Goal: Information Seeking & Learning: Check status

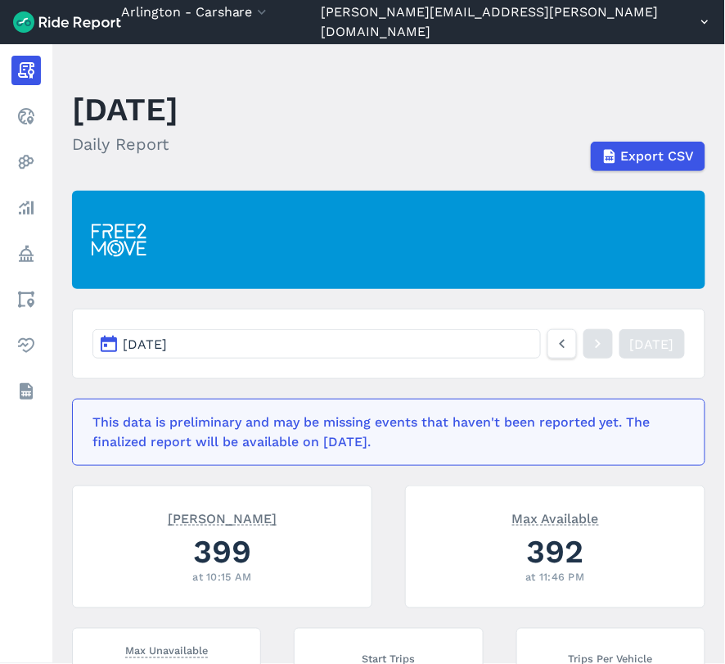
click at [500, 16] on button "[PERSON_NAME][EMAIL_ADDRESS][PERSON_NAME][DOMAIN_NAME]" at bounding box center [517, 21] width 390 height 39
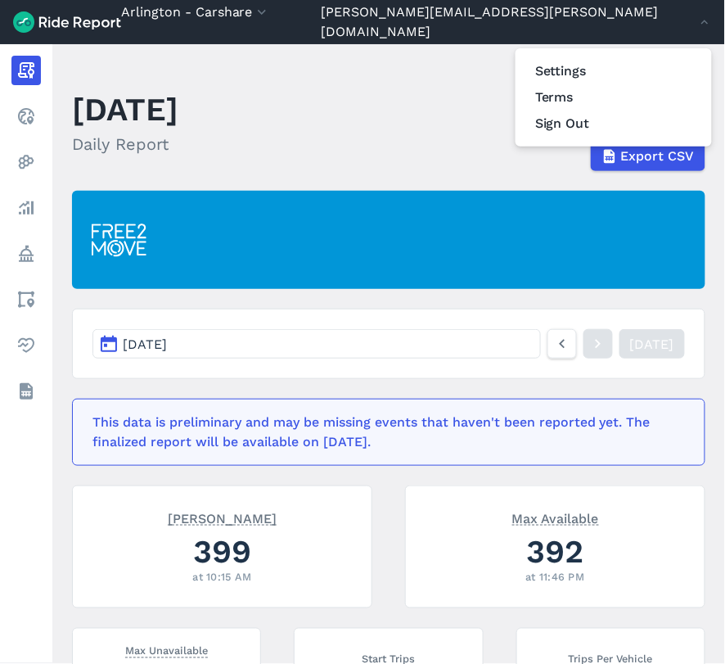
click at [312, 14] on div at bounding box center [362, 332] width 725 height 664
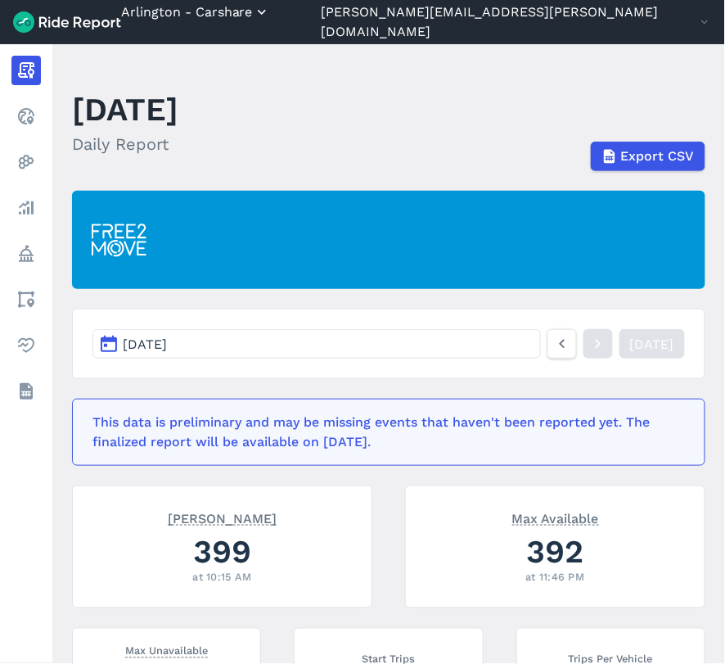
click at [270, 19] on button "Arlington - Carshare" at bounding box center [195, 12] width 149 height 20
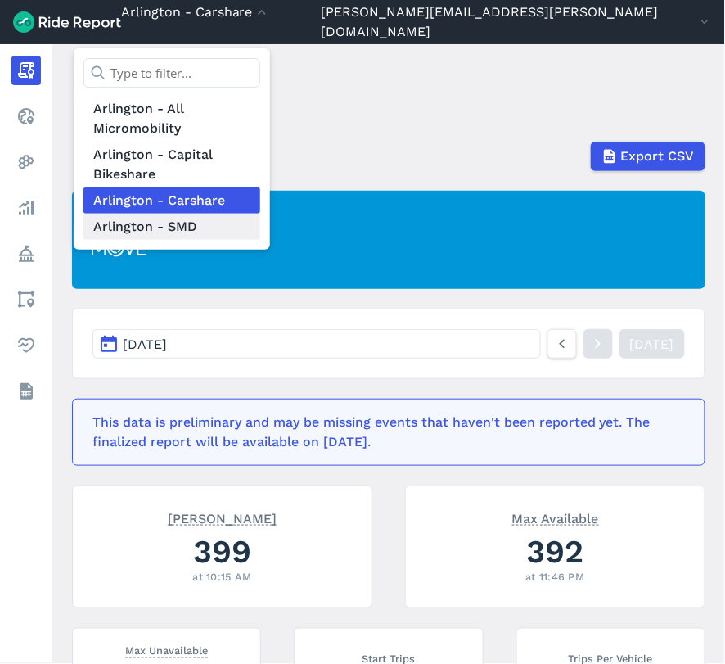
click at [260, 215] on link "Arlington - SMD" at bounding box center [171, 227] width 177 height 26
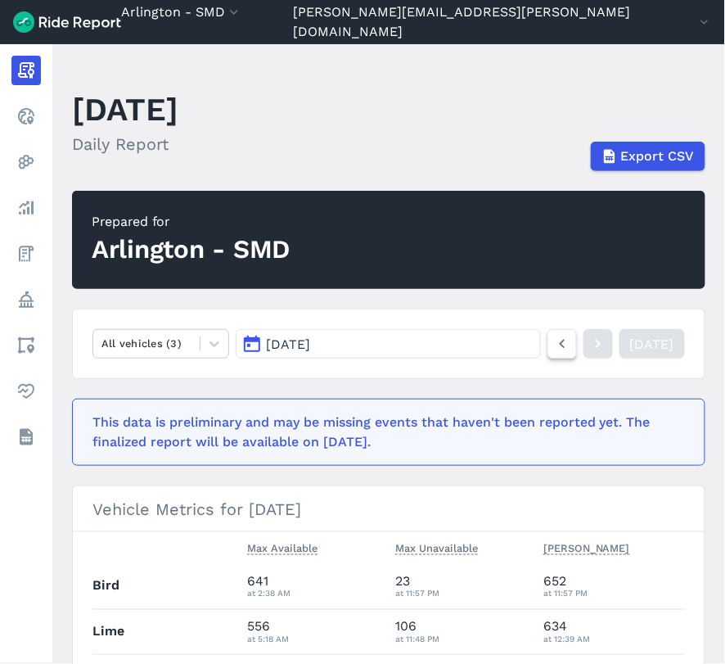
click at [553, 341] on icon at bounding box center [562, 344] width 18 height 20
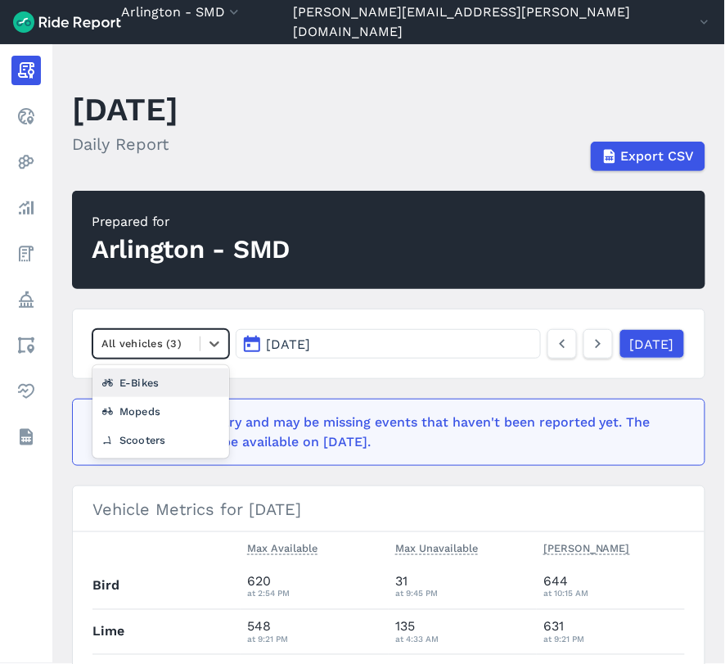
click at [174, 350] on div at bounding box center [146, 343] width 90 height 19
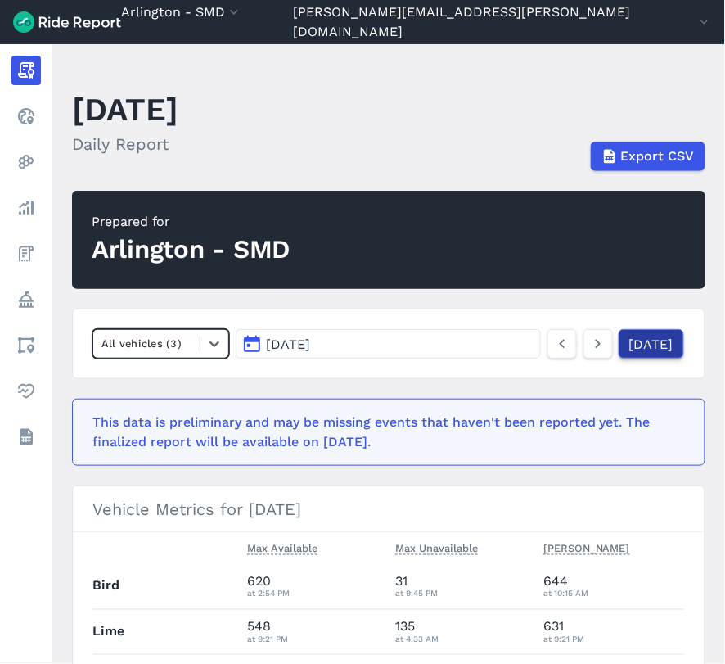
click at [622, 353] on link "[DATE]" at bounding box center [651, 343] width 65 height 29
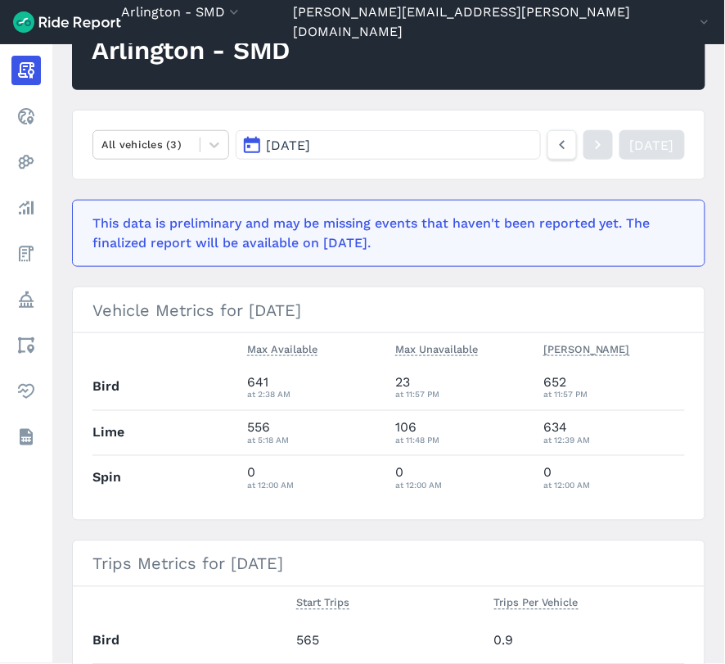
scroll to position [91, 0]
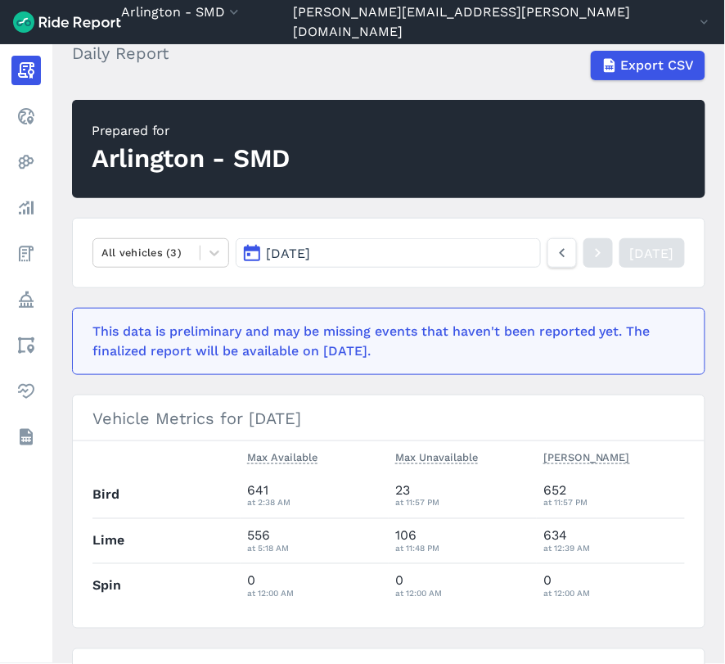
click at [393, 251] on button "[DATE]" at bounding box center [388, 252] width 305 height 29
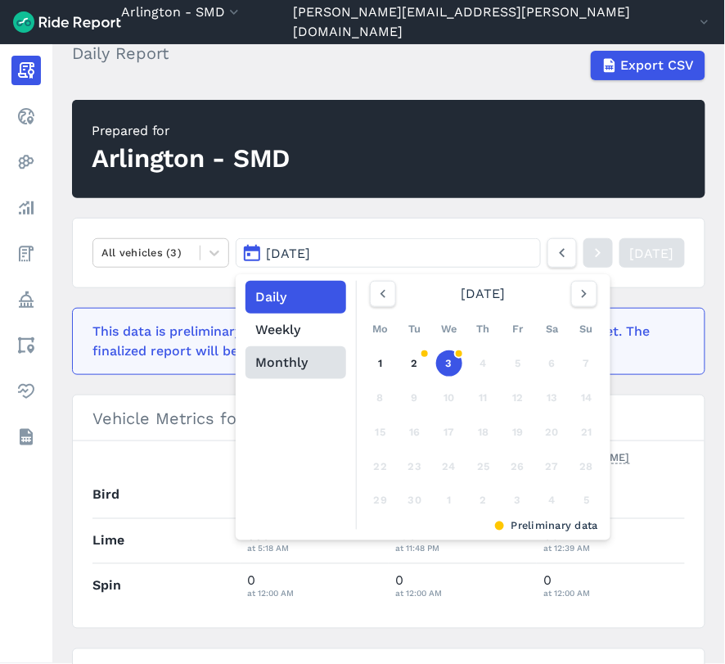
click at [296, 363] on button "Monthly" at bounding box center [296, 362] width 101 height 33
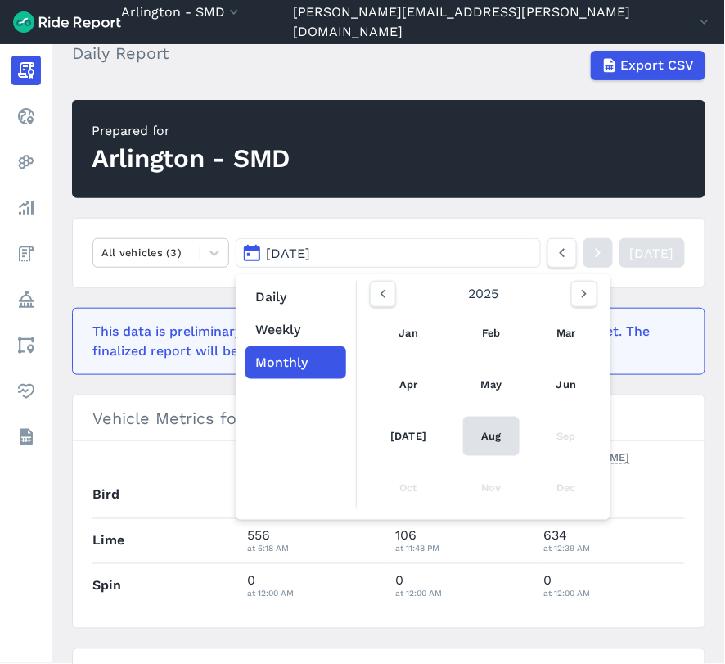
click at [485, 445] on link "Aug" at bounding box center [491, 436] width 56 height 39
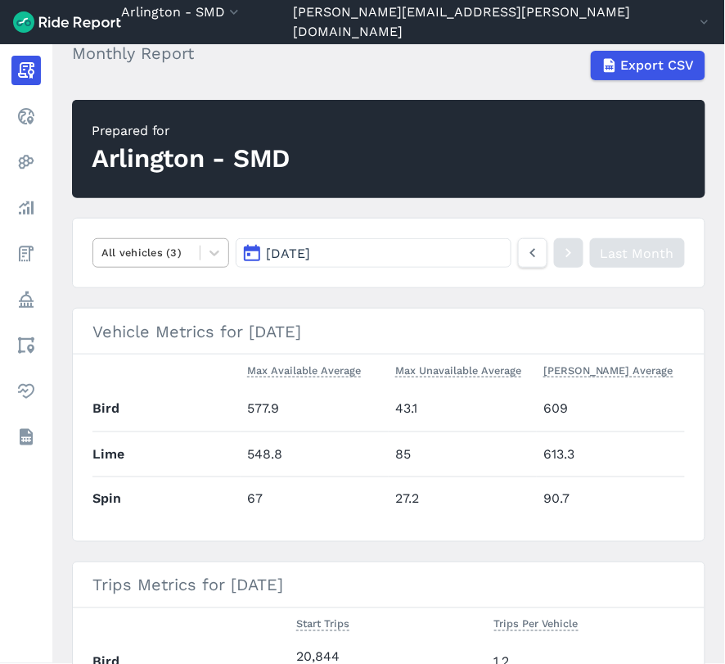
click at [195, 250] on div "All vehicles (3)" at bounding box center [146, 252] width 106 height 25
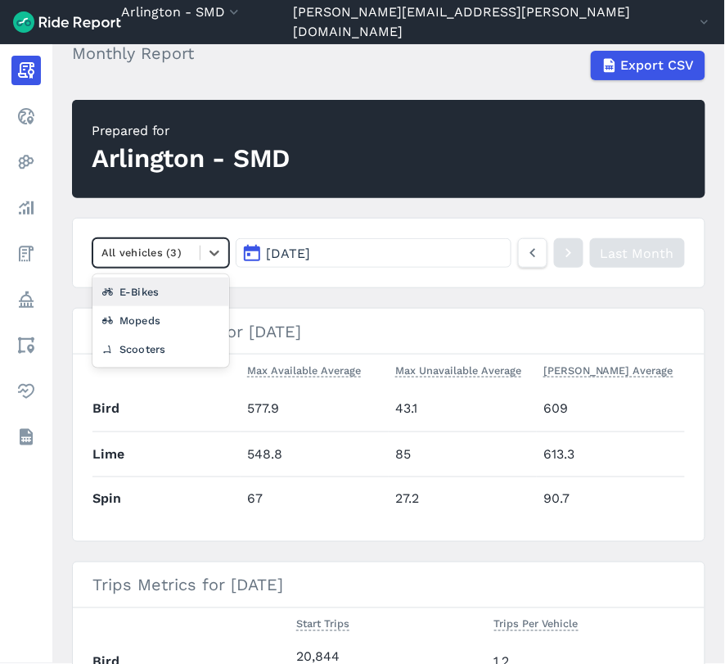
click at [174, 290] on div "E-Bikes" at bounding box center [160, 291] width 137 height 29
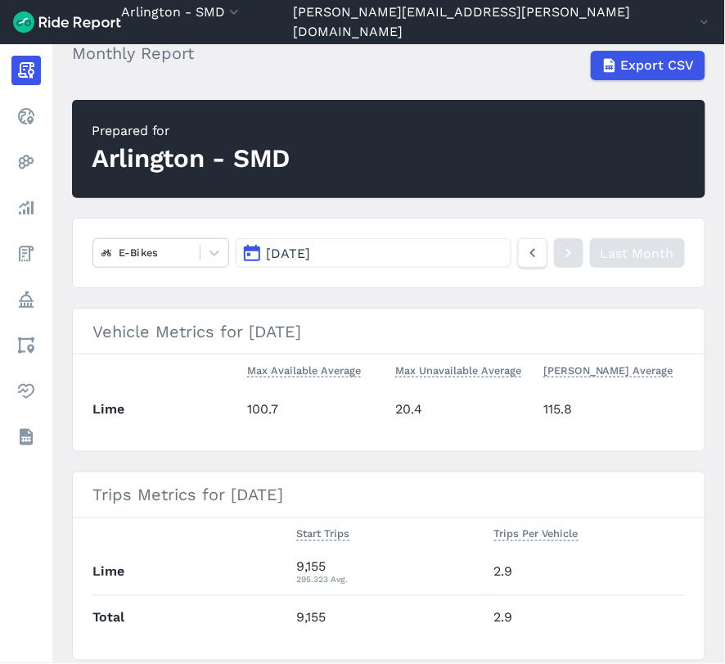
scroll to position [182, 0]
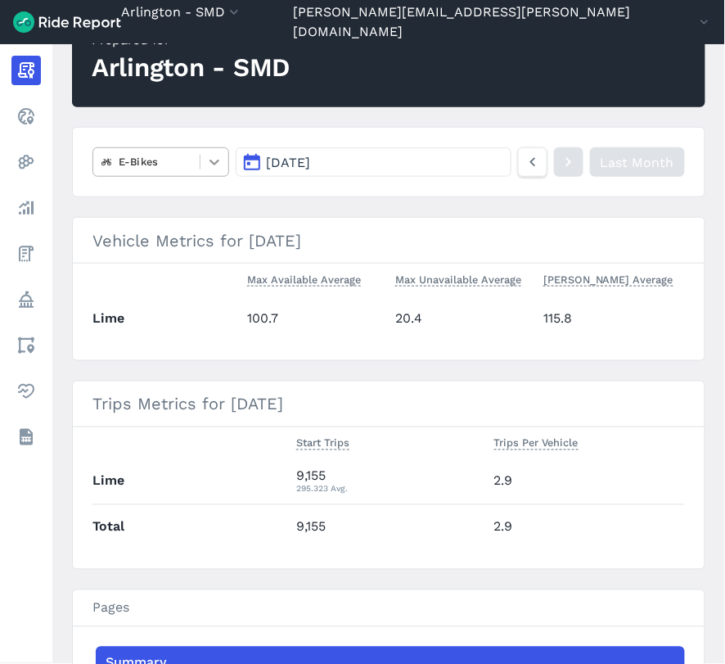
click at [201, 161] on div at bounding box center [215, 162] width 28 height 28
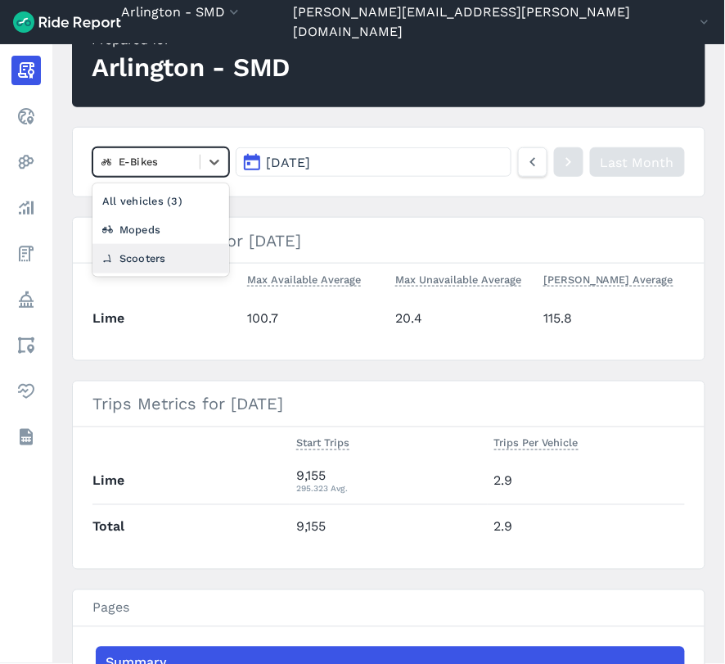
click at [187, 256] on div "Scooters" at bounding box center [160, 258] width 137 height 29
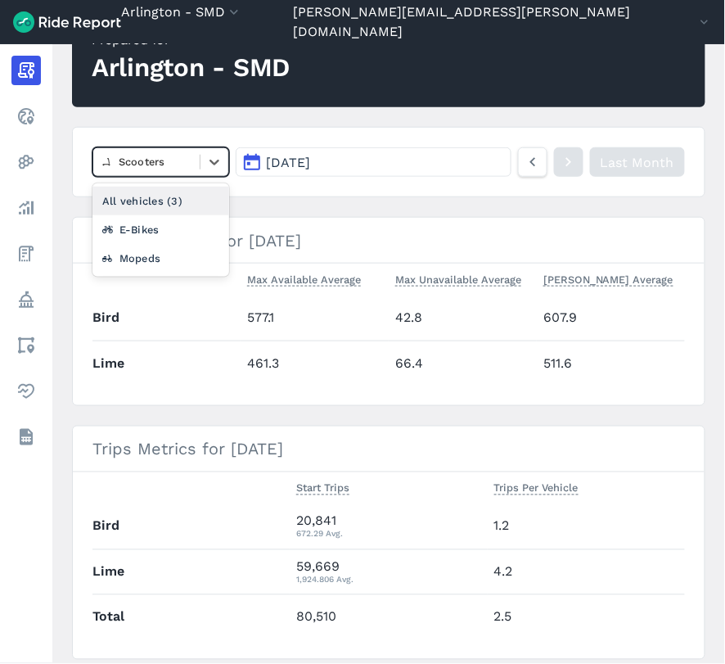
click at [198, 161] on div "Scooters" at bounding box center [146, 161] width 106 height 25
click at [175, 202] on div "All vehicles (3)" at bounding box center [160, 201] width 137 height 29
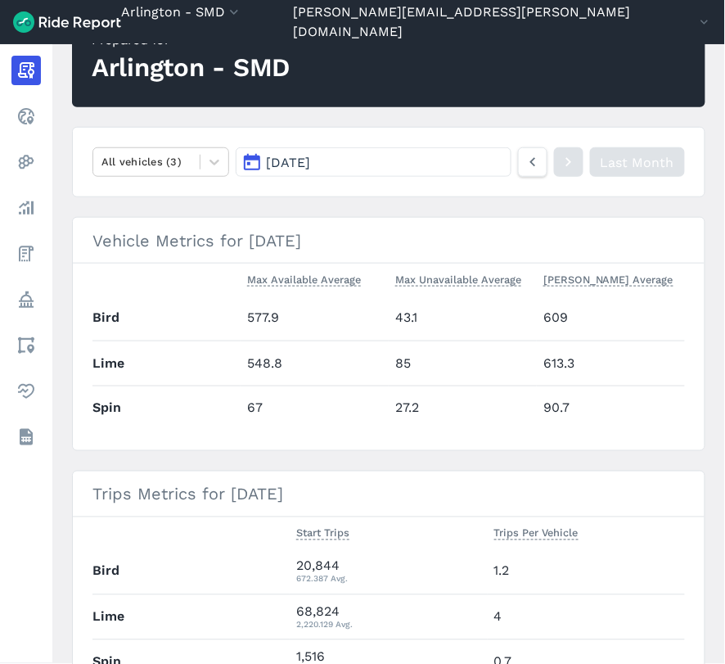
click at [252, 313] on td "577.9" at bounding box center [315, 317] width 148 height 45
copy td "577.9"
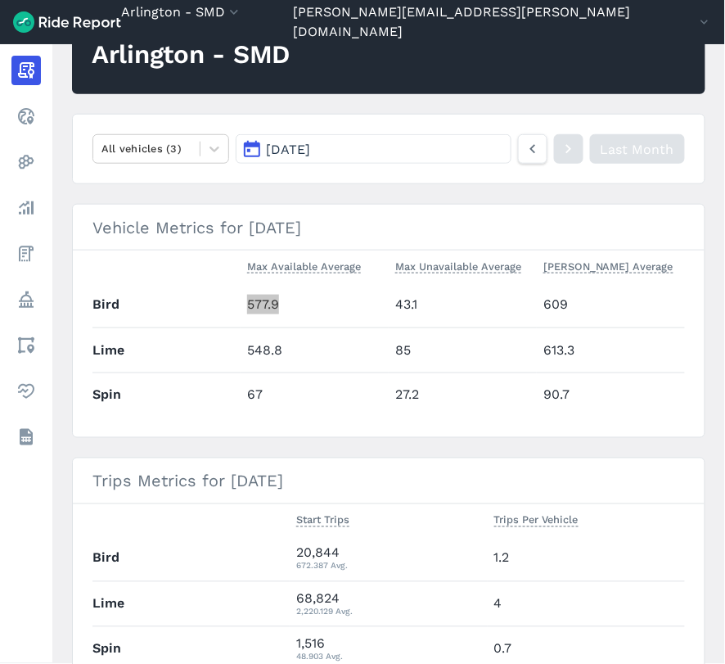
scroll to position [182, 0]
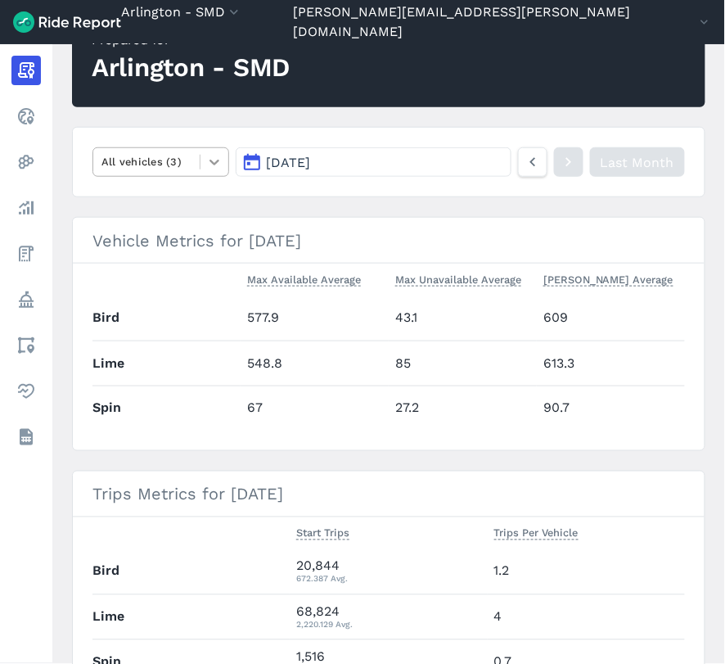
click at [210, 164] on icon at bounding box center [214, 162] width 16 height 16
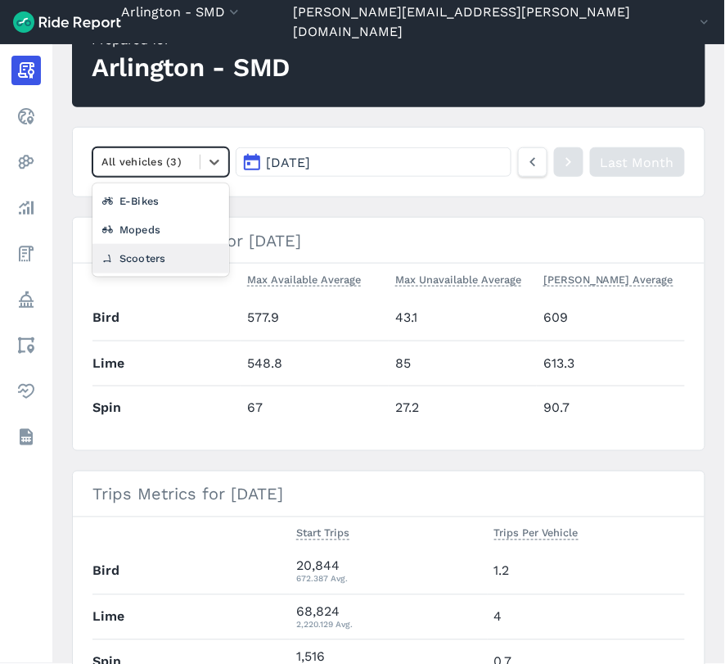
click at [180, 249] on div "Scooters" at bounding box center [160, 258] width 137 height 29
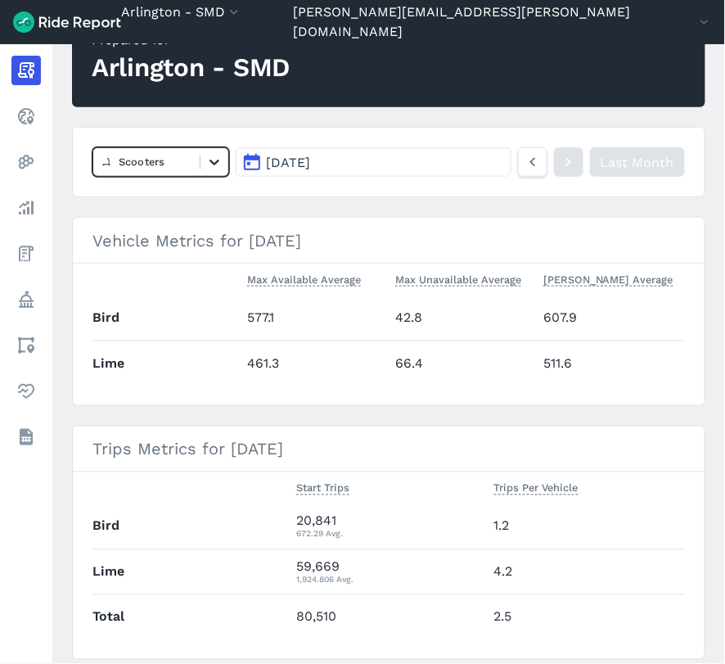
click at [216, 154] on icon at bounding box center [214, 162] width 16 height 16
click at [174, 236] on div "E-Bikes" at bounding box center [160, 229] width 137 height 29
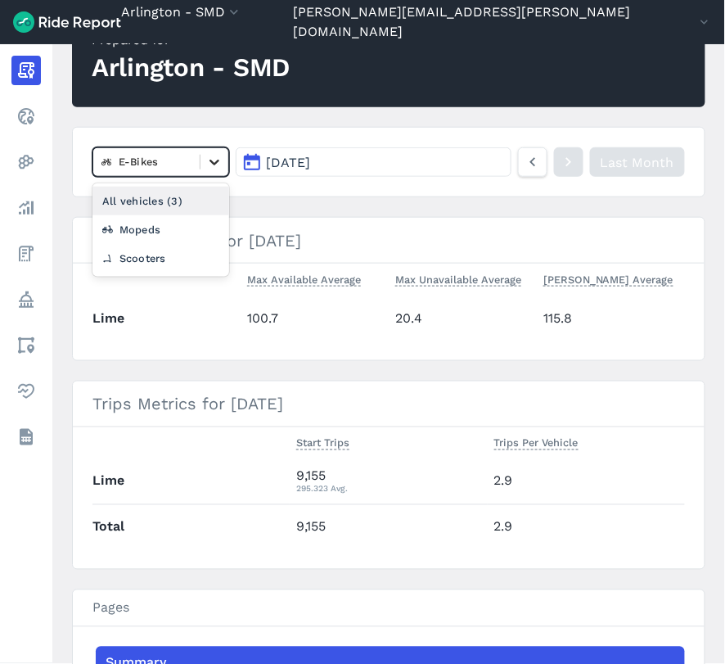
click at [208, 161] on icon at bounding box center [214, 162] width 16 height 16
click at [162, 202] on div "All vehicles (3)" at bounding box center [160, 201] width 137 height 29
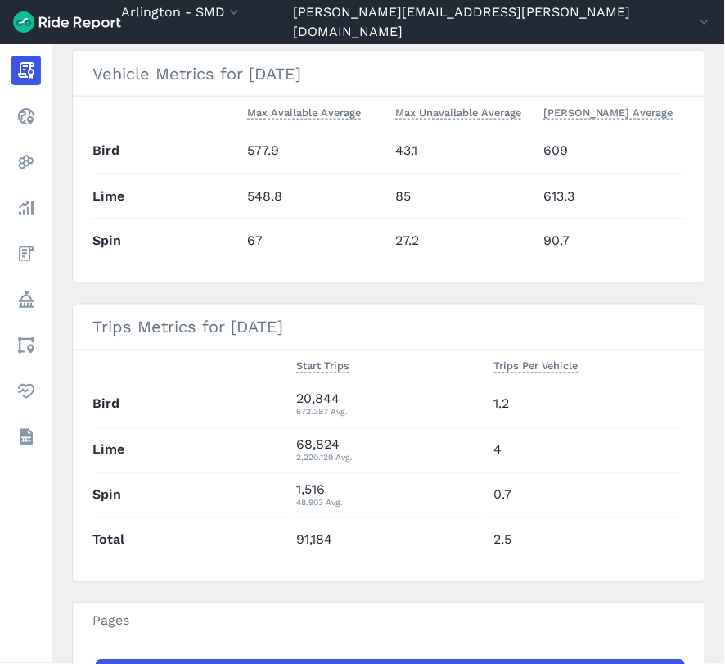
scroll to position [363, 0]
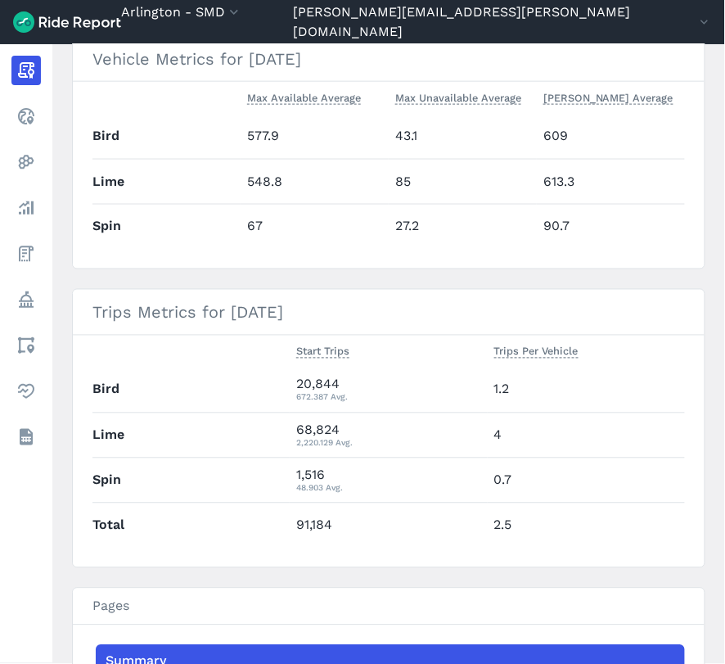
click at [715, 300] on main "[DATE] Monthly Report Export CSV Prepared for Arlington - SMD All vehicles (3) …" at bounding box center [388, 354] width 673 height 620
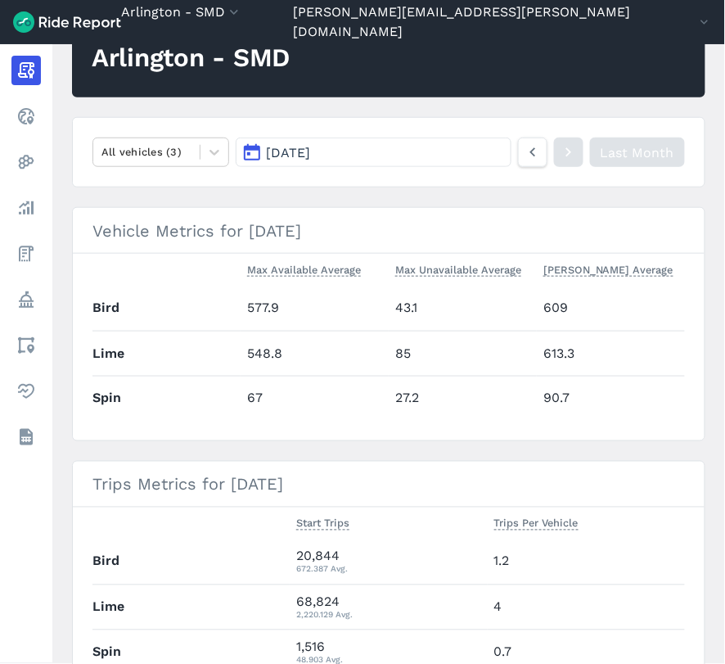
scroll to position [0, 0]
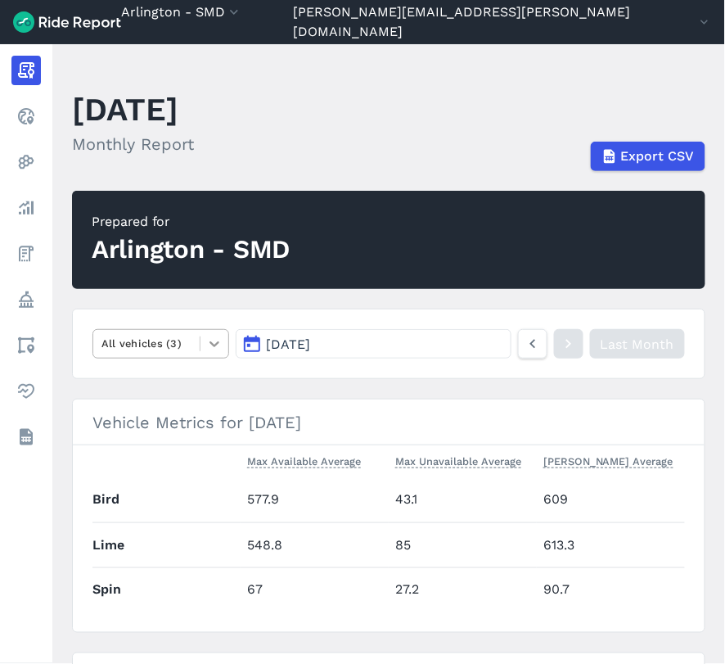
click at [214, 345] on icon at bounding box center [215, 344] width 10 height 6
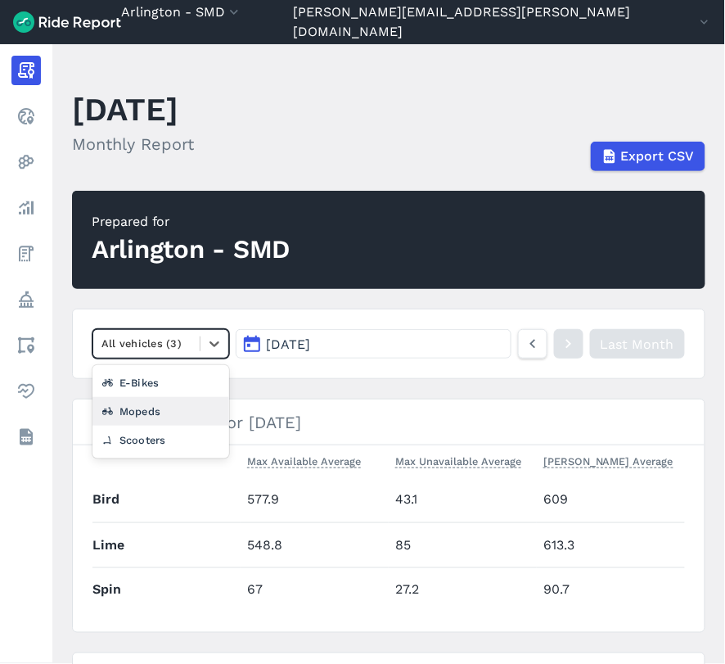
click at [165, 418] on div "Mopeds" at bounding box center [160, 411] width 137 height 29
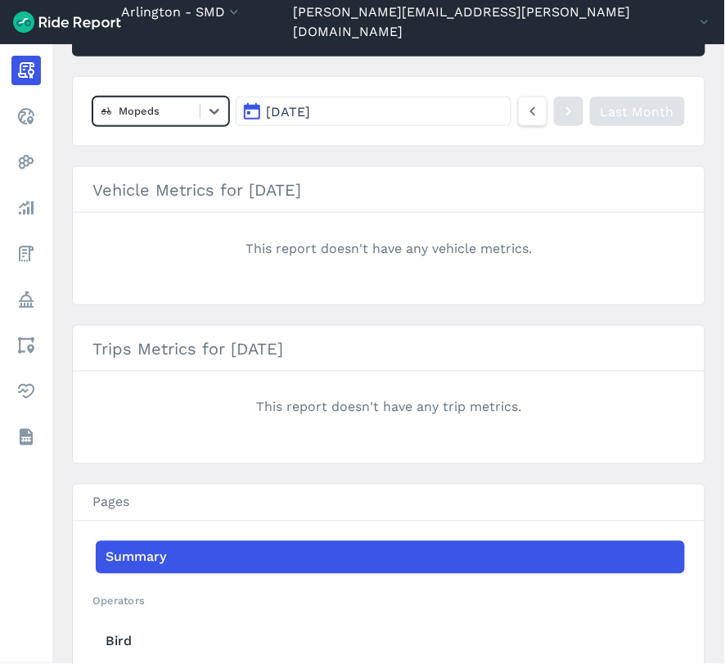
scroll to position [182, 0]
